Goal: Find specific page/section: Find specific page/section

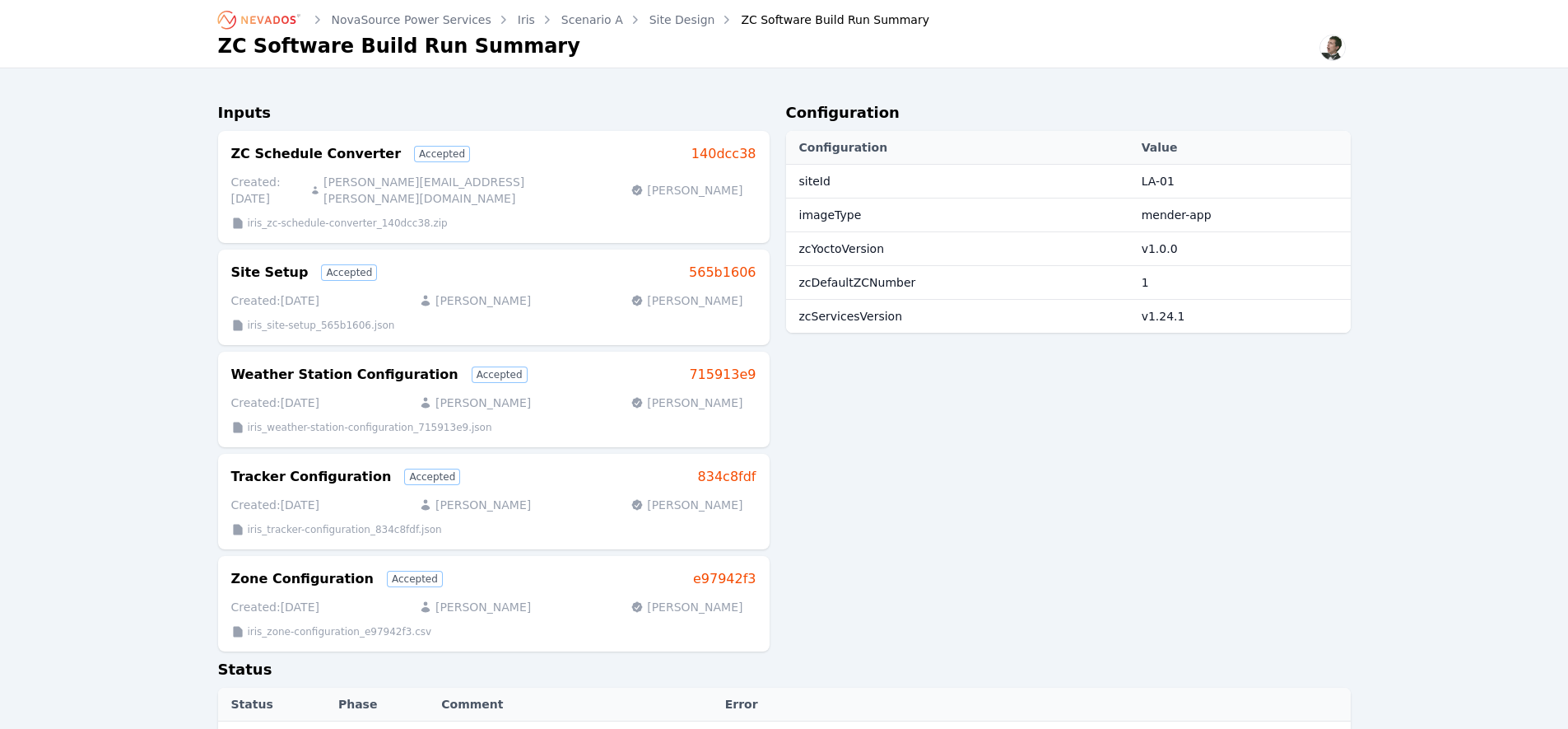
click at [270, 15] on icon "Breadcrumb" at bounding box center [260, 20] width 90 height 26
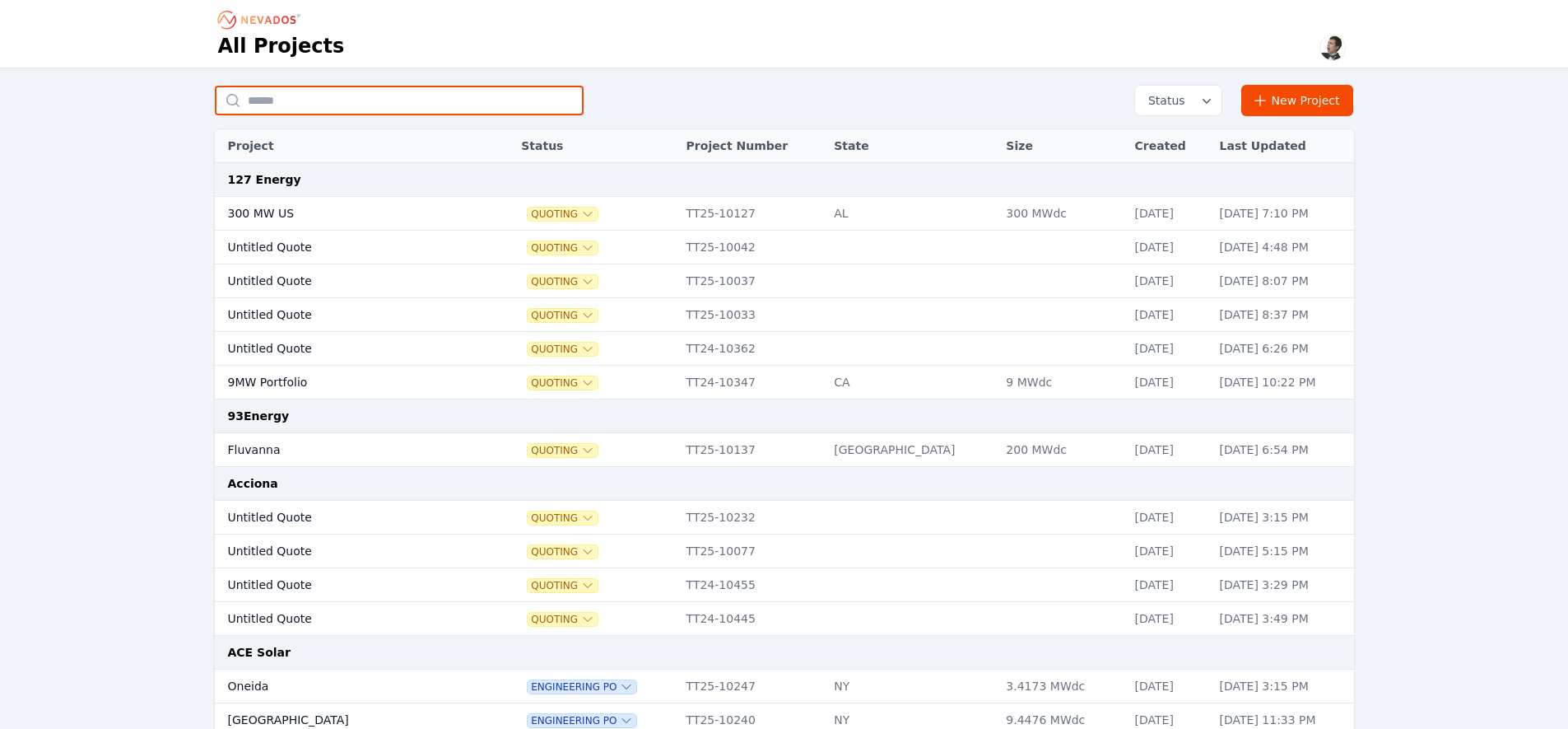
click at [471, 107] on input "text" at bounding box center [399, 101] width 369 height 30
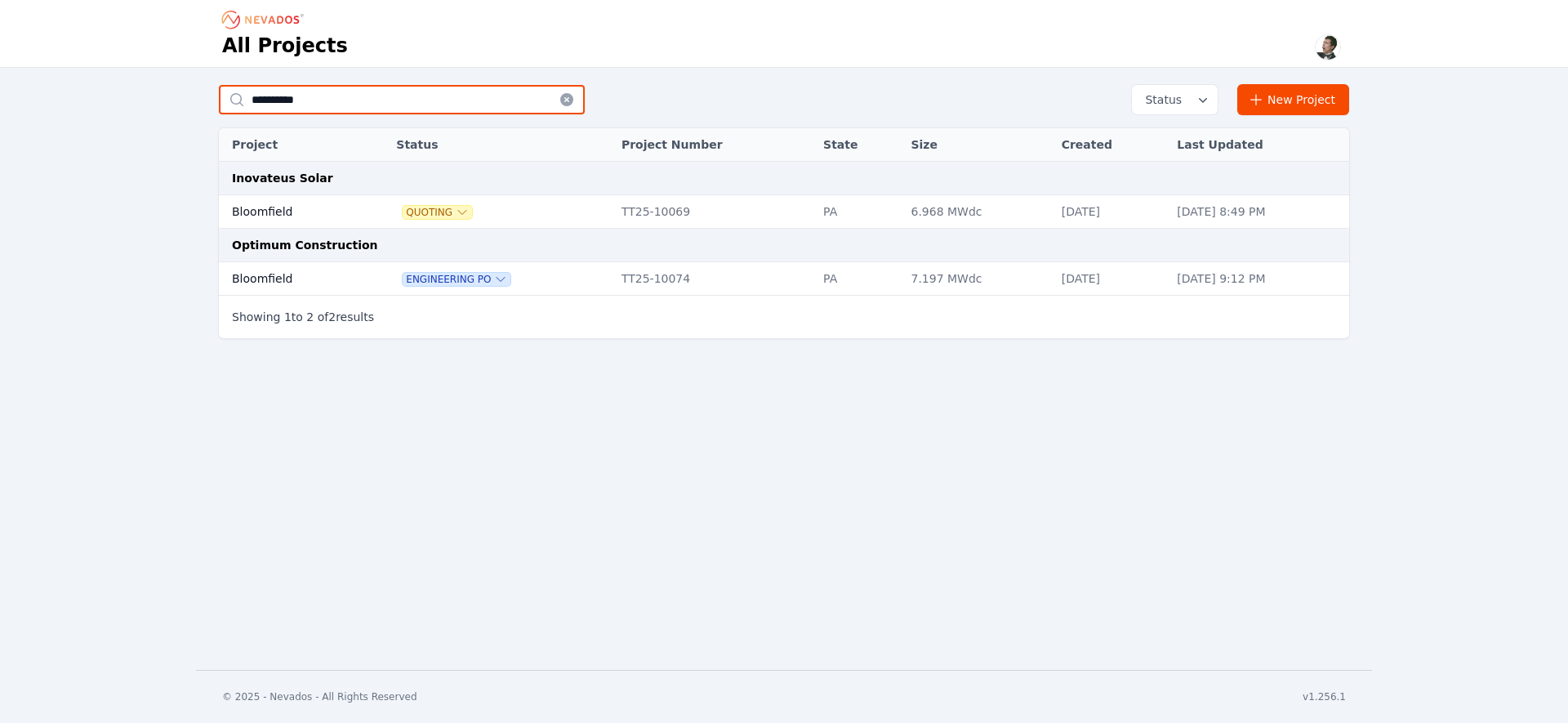
type input "**********"
click at [330, 280] on td "Bloomfield" at bounding box center [290, 279] width 141 height 34
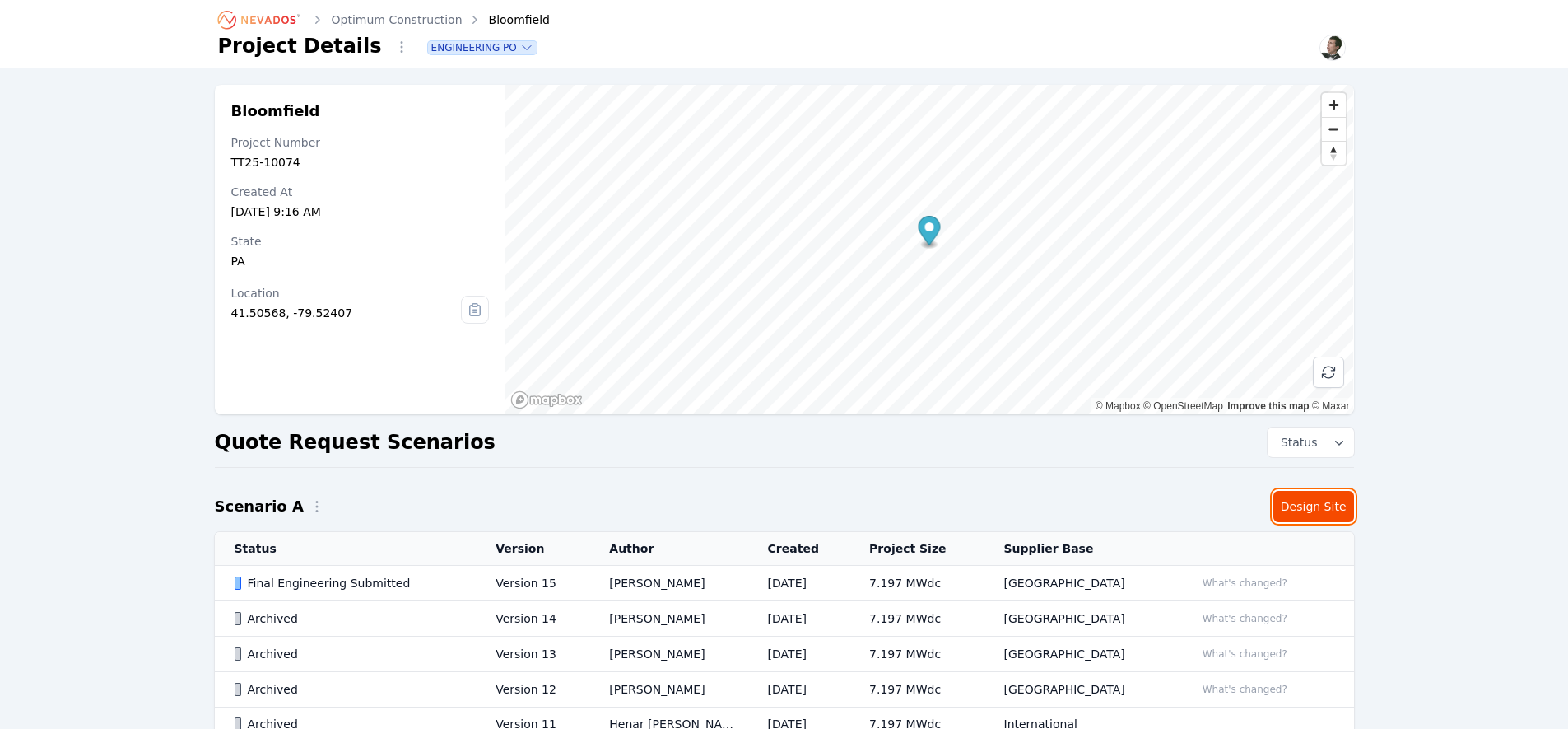
click at [1293, 512] on link "Design Site" at bounding box center [1314, 506] width 81 height 31
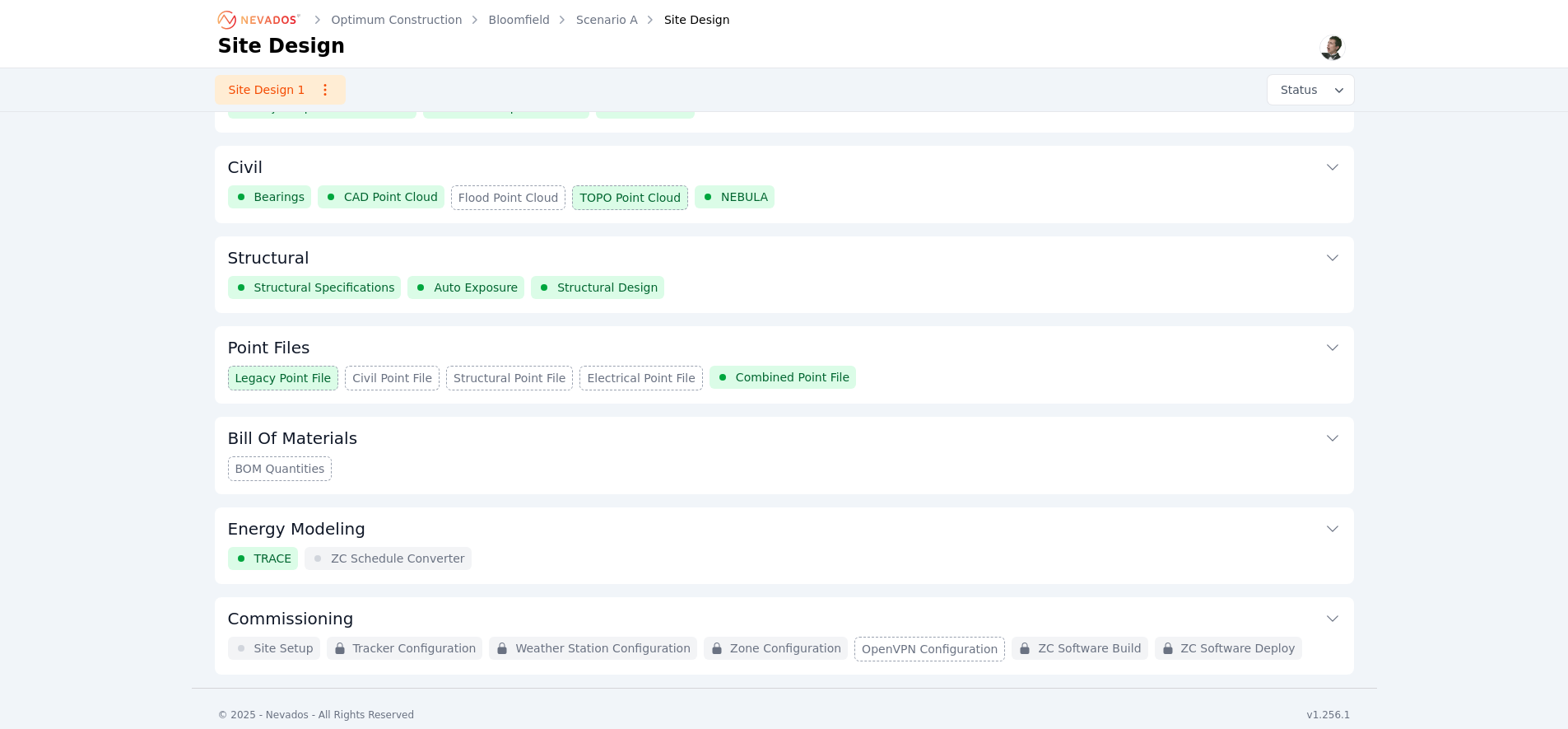
scroll to position [76, 0]
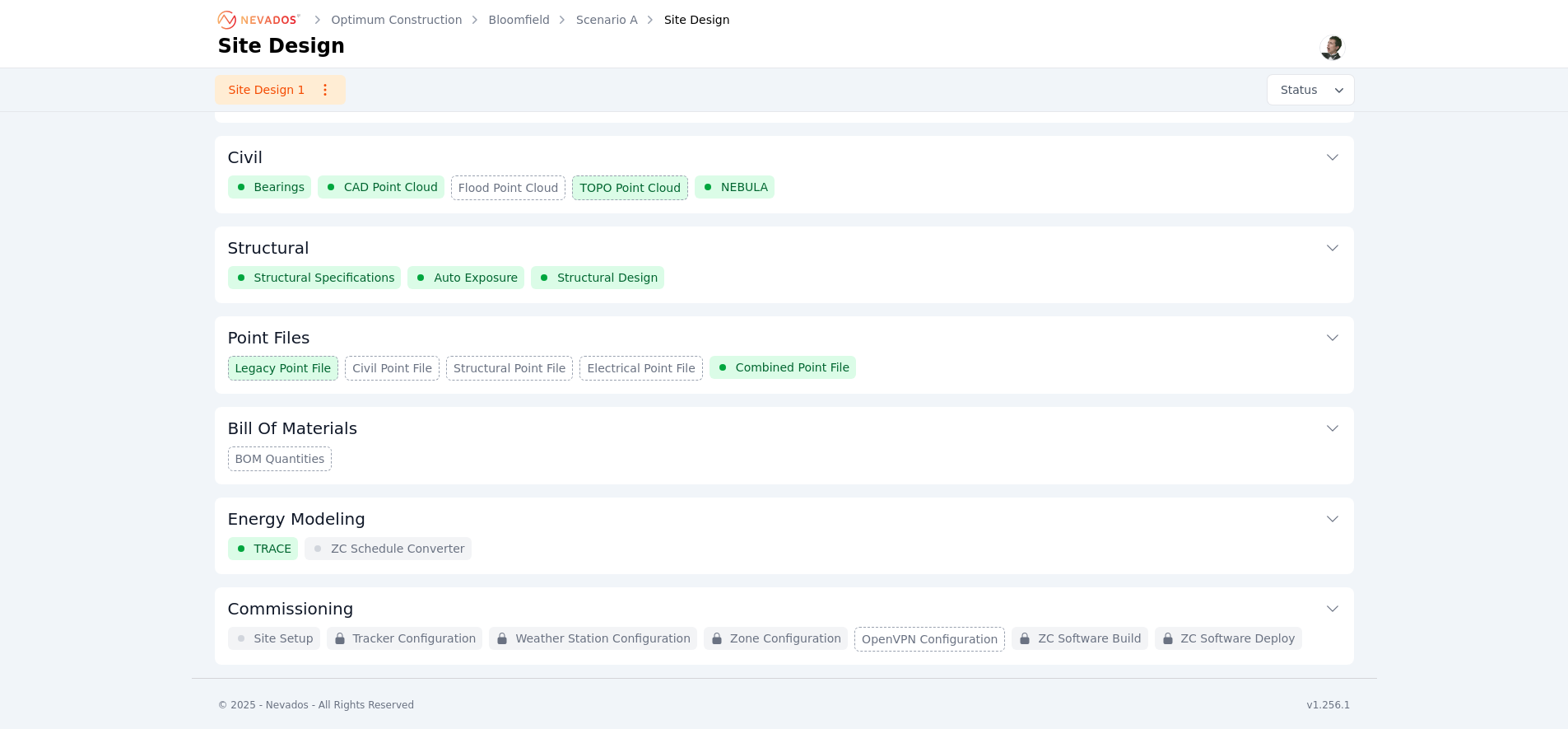
click at [985, 354] on div "Point Files Legacy Point File Civil Point File Structural Point File Electrical…" at bounding box center [785, 355] width 1140 height 78
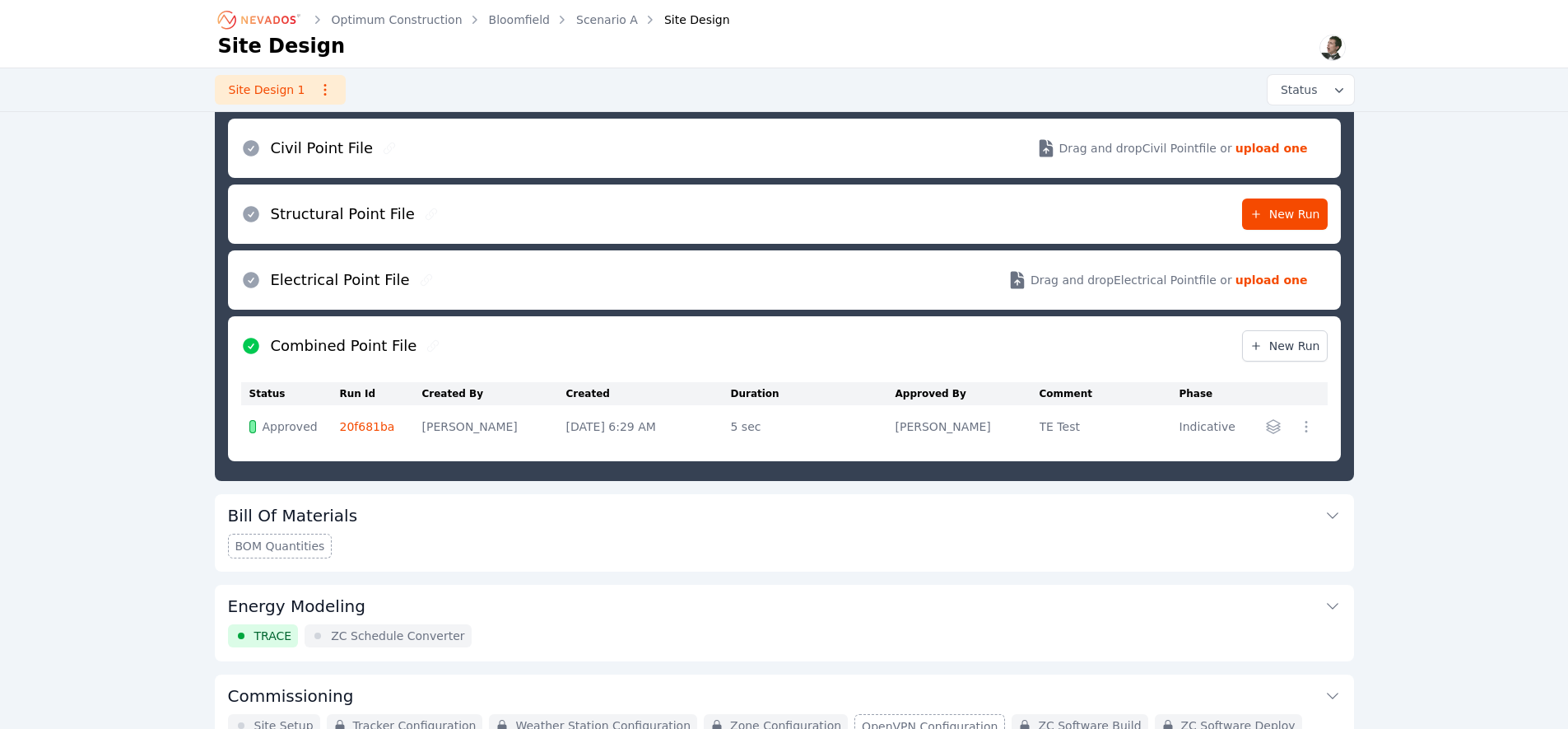
scroll to position [609, 0]
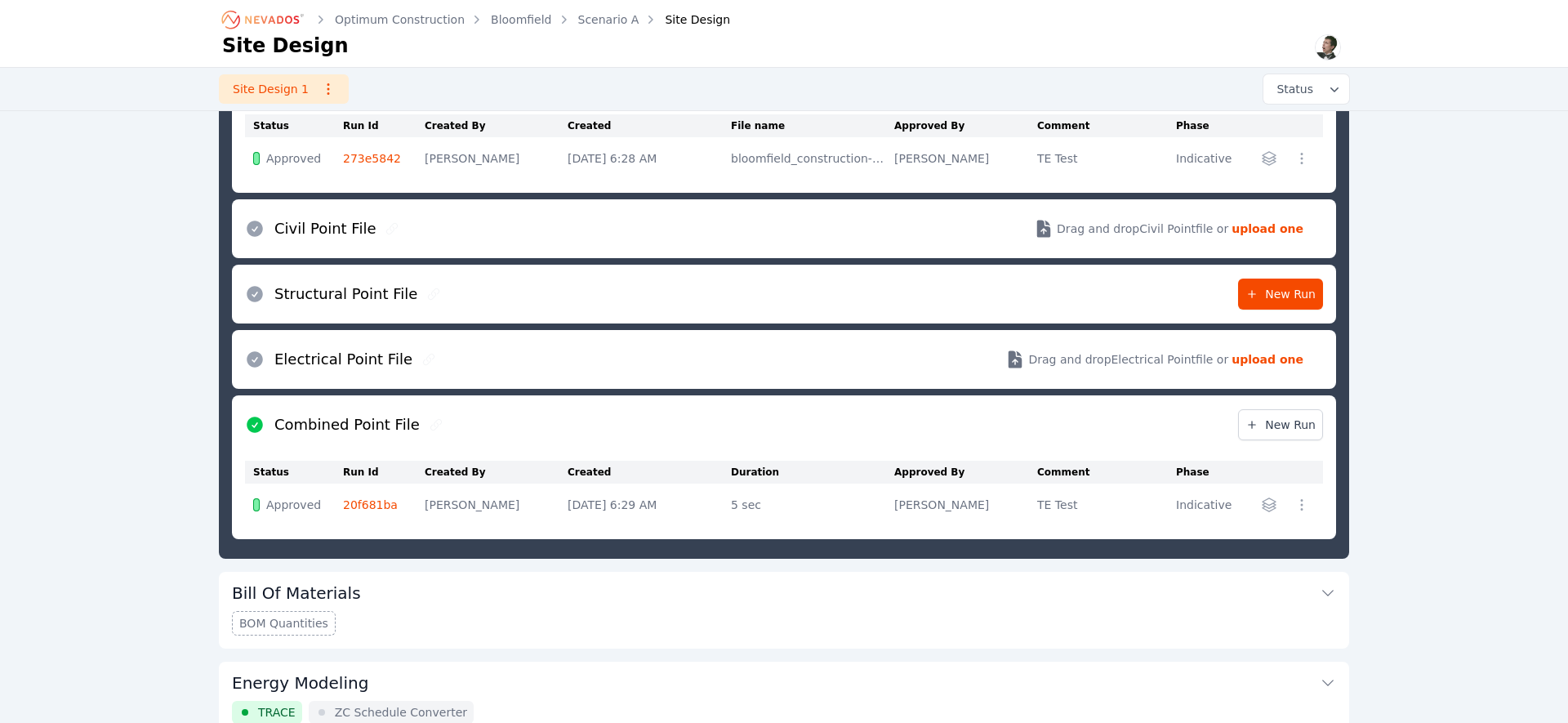
click at [1266, 504] on icon "button" at bounding box center [1269, 505] width 13 height 13
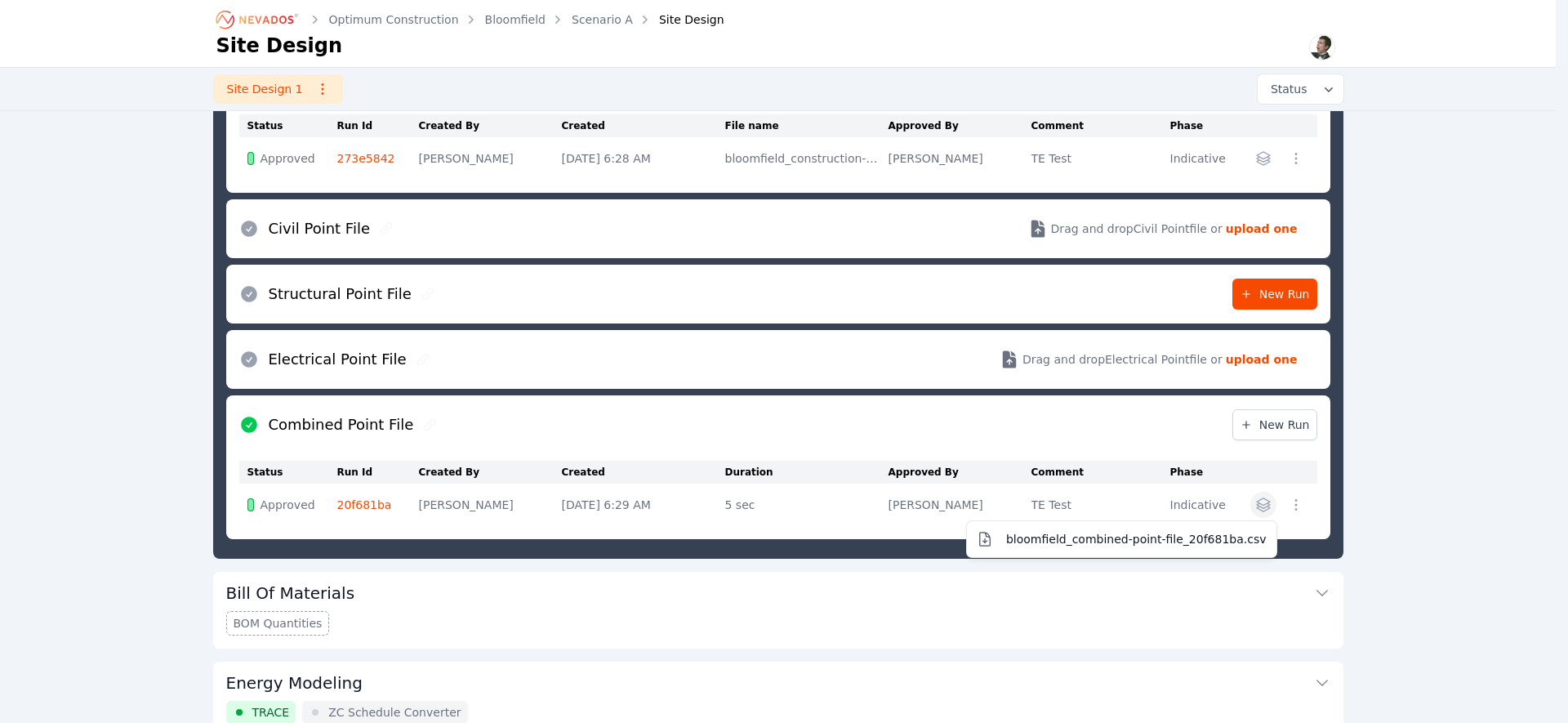
click at [1298, 497] on div "bloomfield_combined-point-file_20f681ba.csv" at bounding box center [1275, 505] width 67 height 26
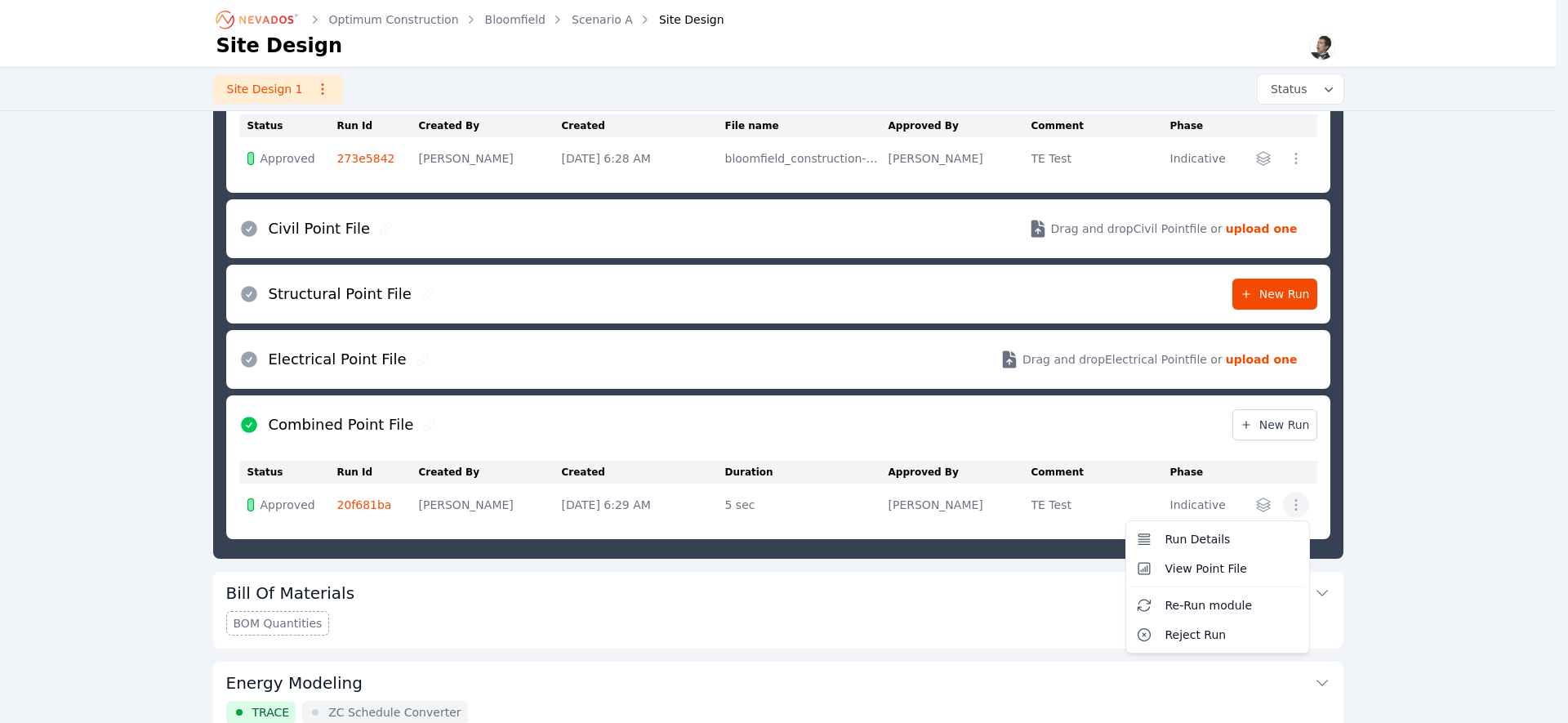
click at [1298, 498] on icon "button" at bounding box center [1296, 505] width 16 height 16
click at [1232, 565] on span "View Point File" at bounding box center [1206, 569] width 82 height 16
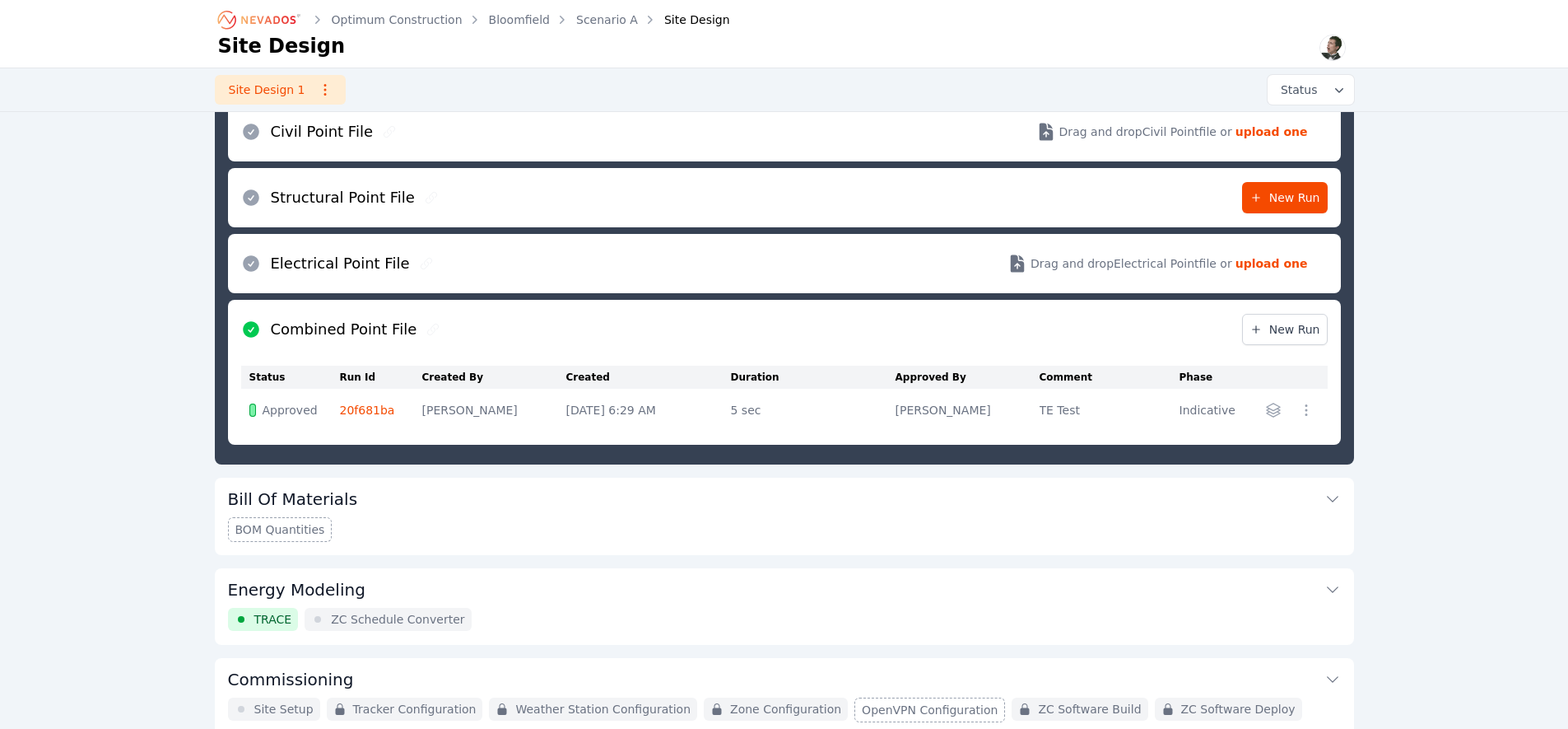
scroll to position [737, 0]
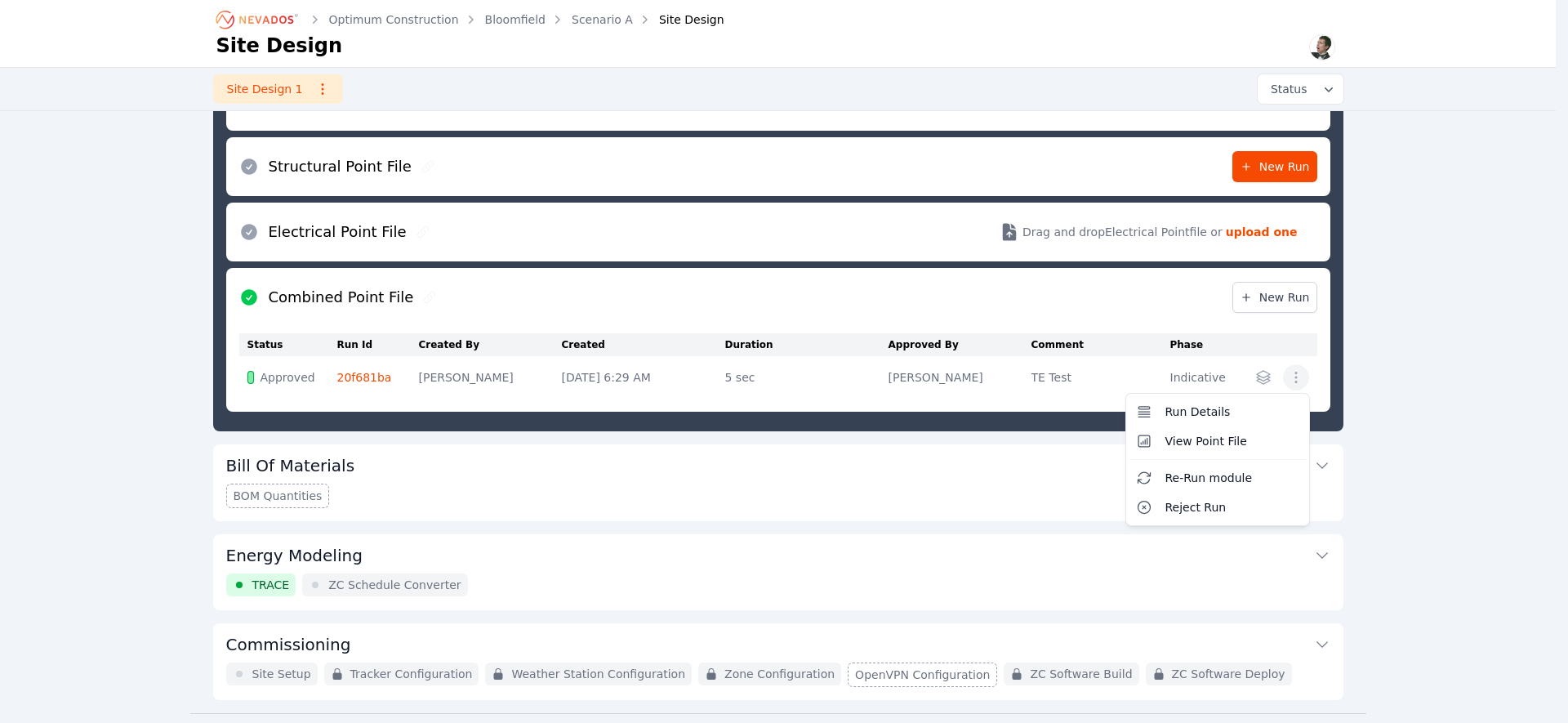
click at [1299, 378] on icon "button" at bounding box center [1296, 378] width 16 height 16
click at [1259, 379] on div "Run Details View Point File Re-Run module Reject Run" at bounding box center [1275, 378] width 67 height 26
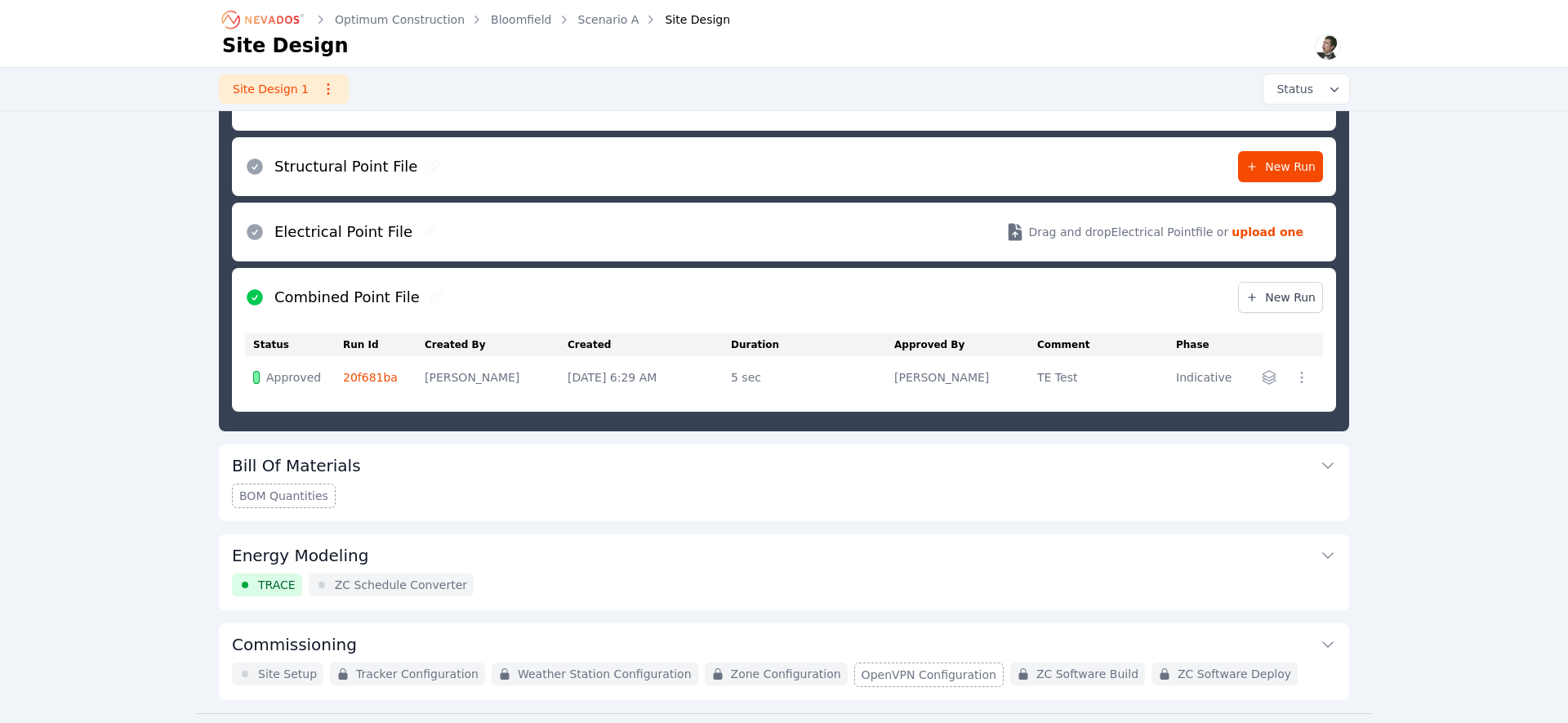
click at [1261, 378] on icon "button" at bounding box center [1269, 378] width 16 height 16
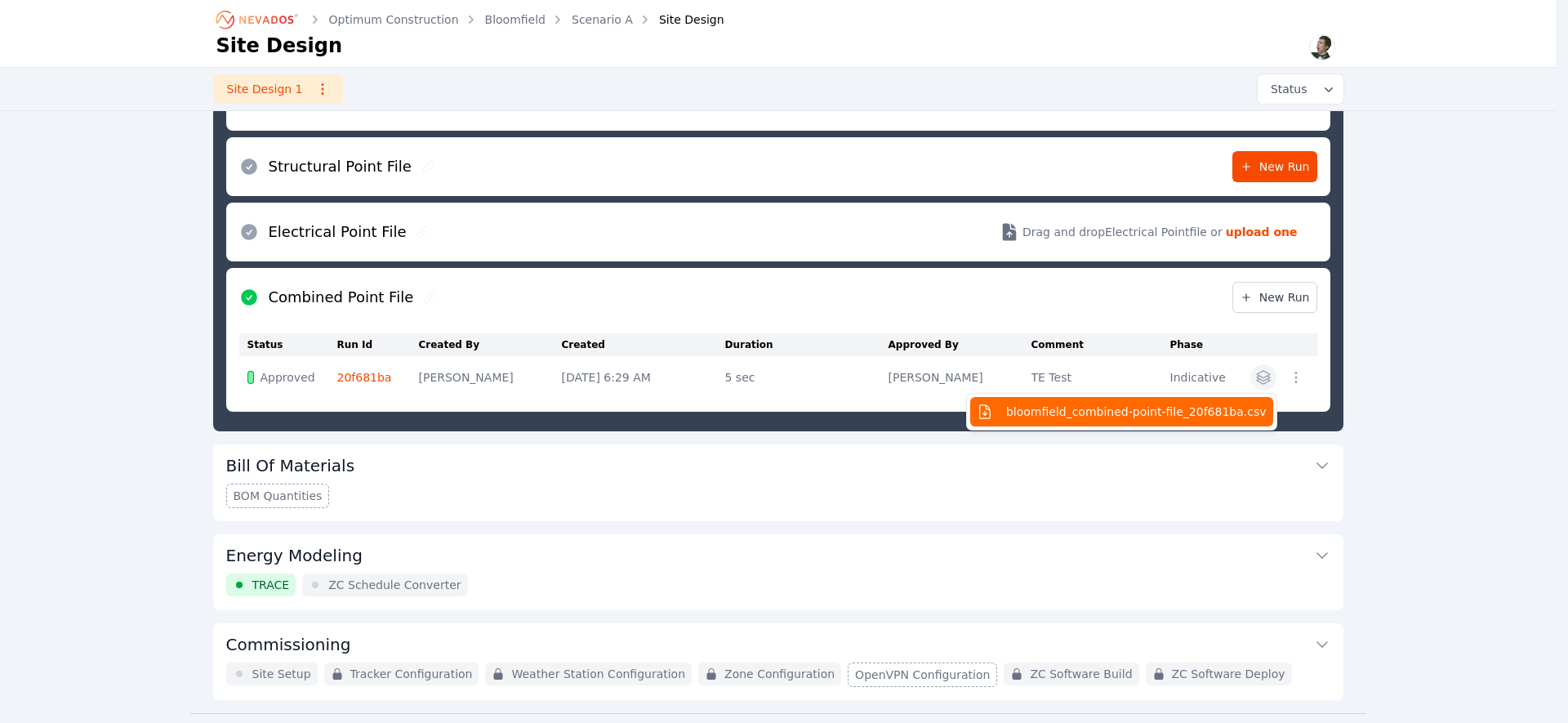
click at [1175, 414] on span "bloomfield_combined-point-file_20f681ba.csv" at bounding box center [1136, 412] width 261 height 16
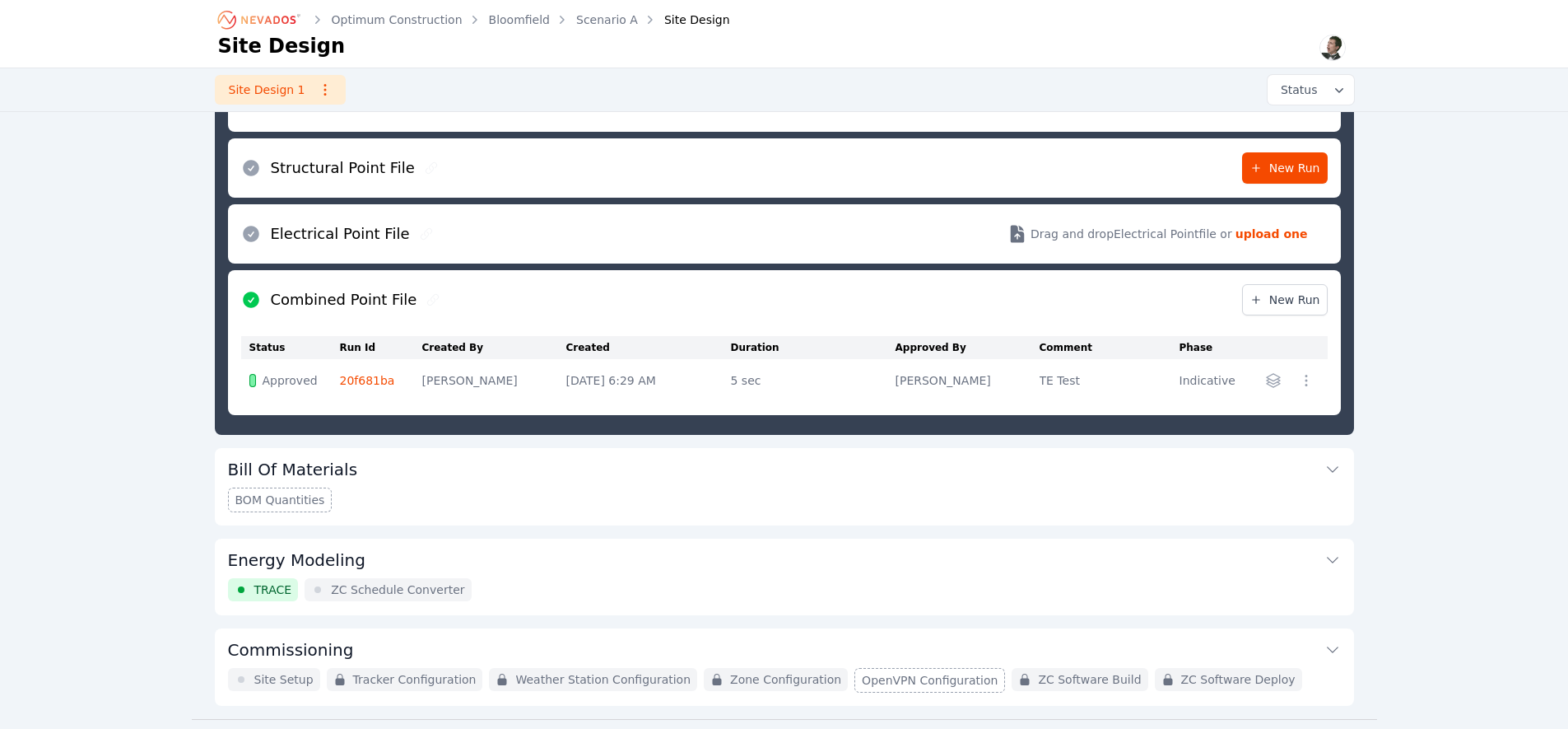
scroll to position [267, 0]
